Goal: Task Accomplishment & Management: Complete application form

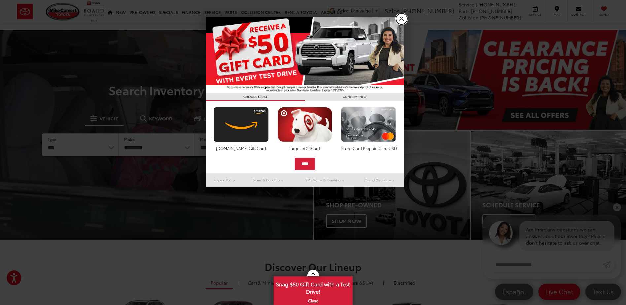
click at [403, 17] on link "X" at bounding box center [401, 18] width 11 height 11
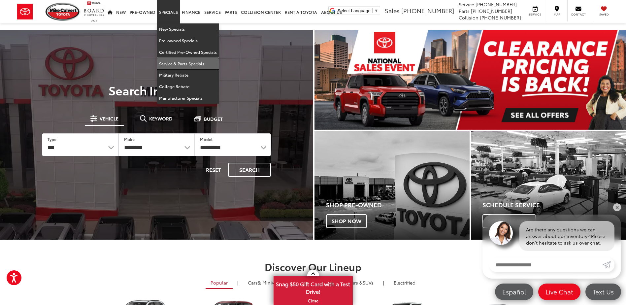
click at [167, 63] on link "Service & Parts Specials" at bounding box center [188, 64] width 62 height 12
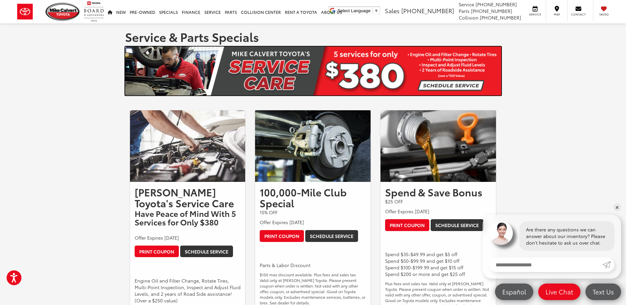
click at [471, 82] on img at bounding box center [313, 71] width 376 height 49
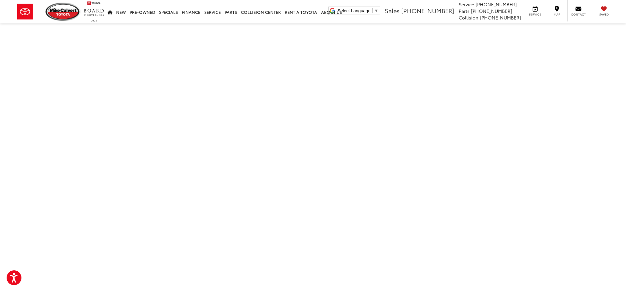
scroll to position [66, 0]
